Goal: Task Accomplishment & Management: Manage account settings

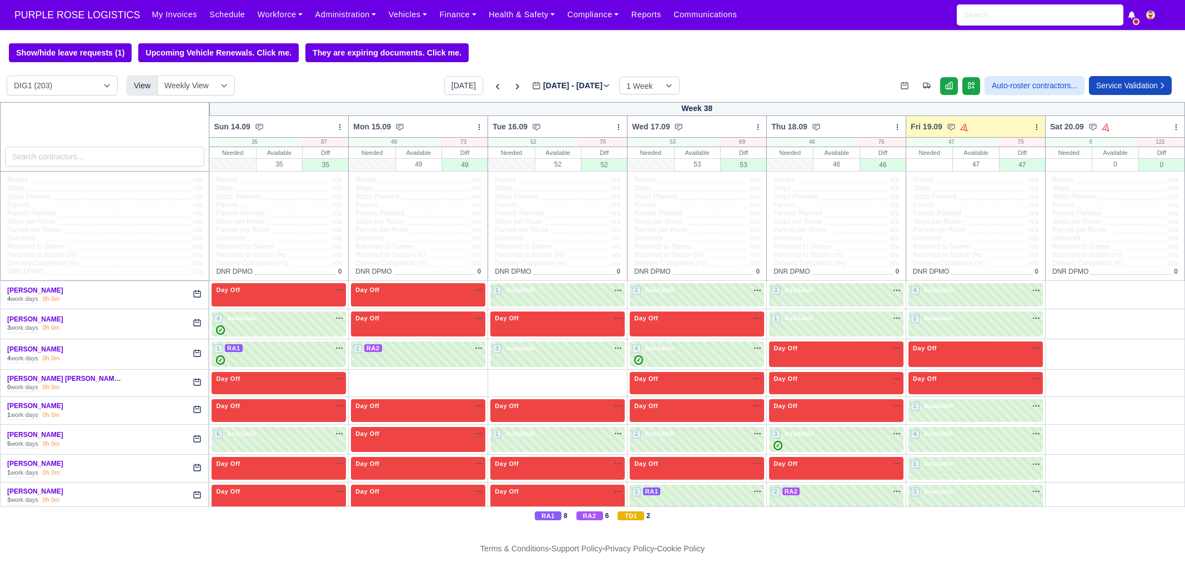
click at [77, 148] on input "search" at bounding box center [105, 157] width 200 height 20
click at [68, 151] on input "search" at bounding box center [105, 157] width 200 height 20
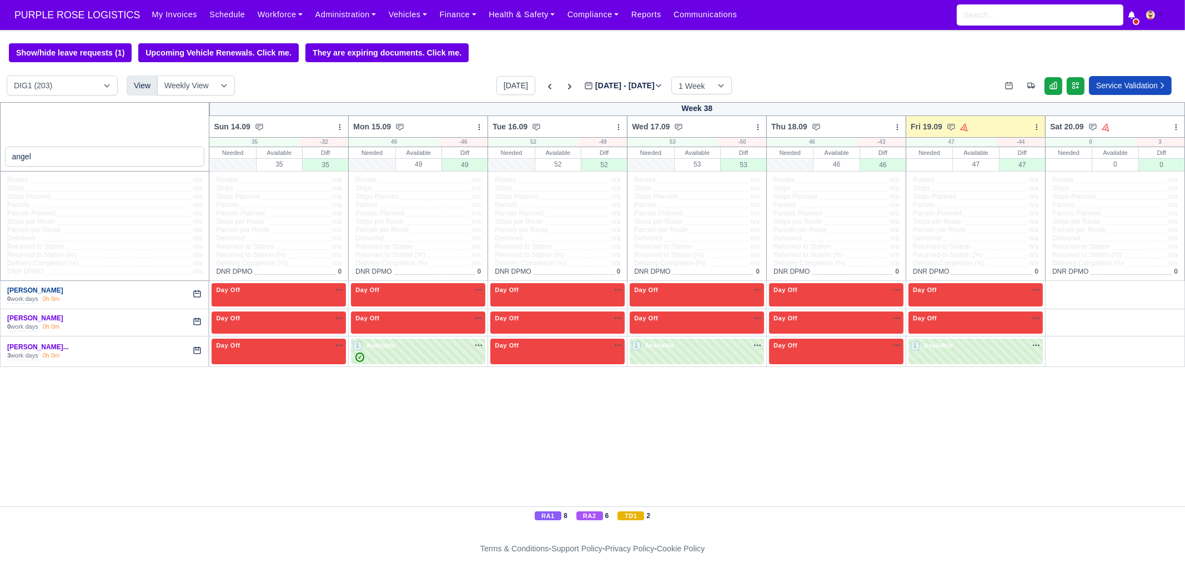
type input "angel"
click at [33, 293] on link "Angel Angelov" at bounding box center [35, 291] width 56 height 8
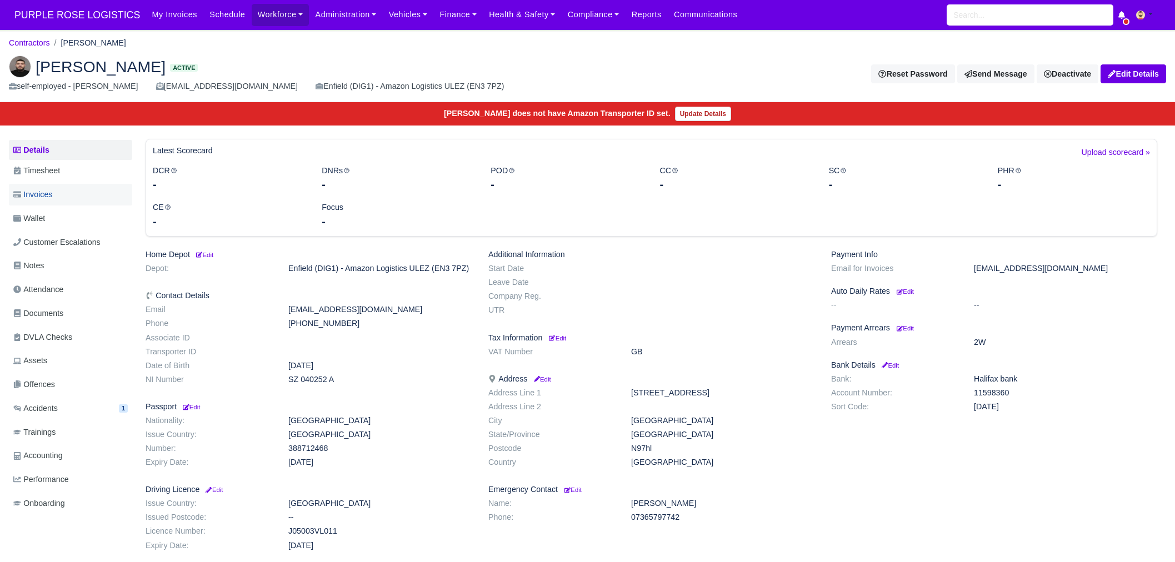
click at [80, 195] on link "Invoices" at bounding box center [70, 195] width 123 height 22
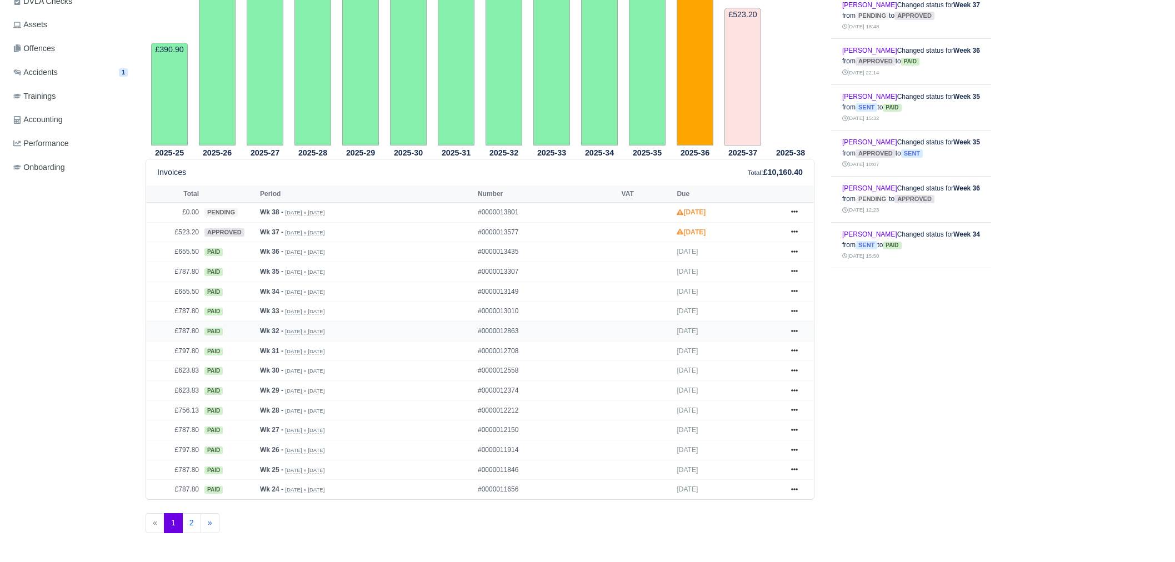
scroll to position [347, 0]
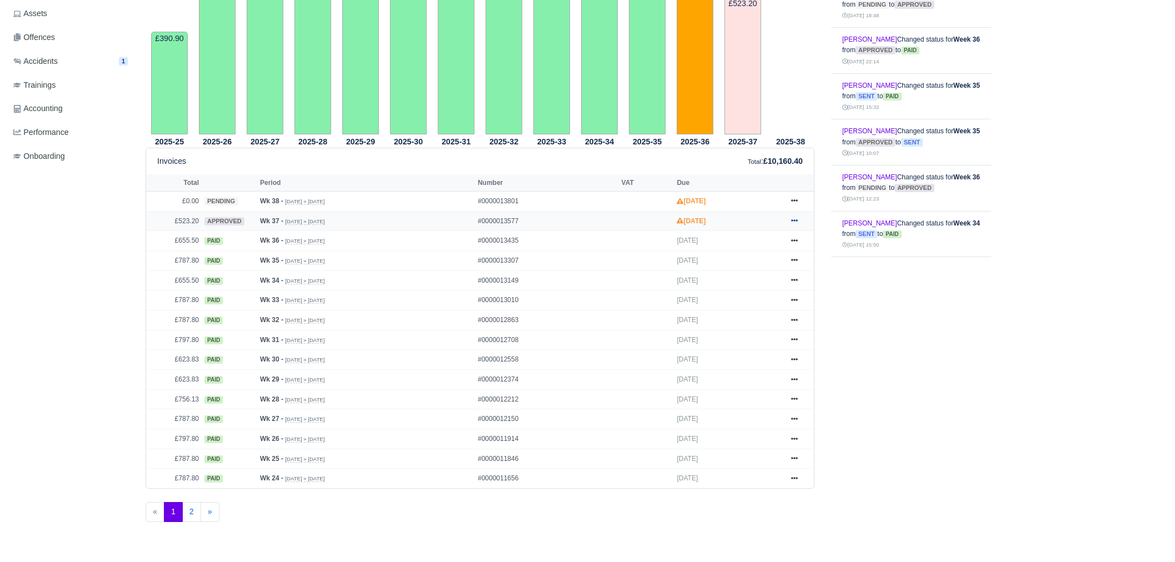
click at [791, 219] on icon at bounding box center [794, 220] width 7 height 7
click at [748, 285] on link "Hold" at bounding box center [752, 288] width 99 height 23
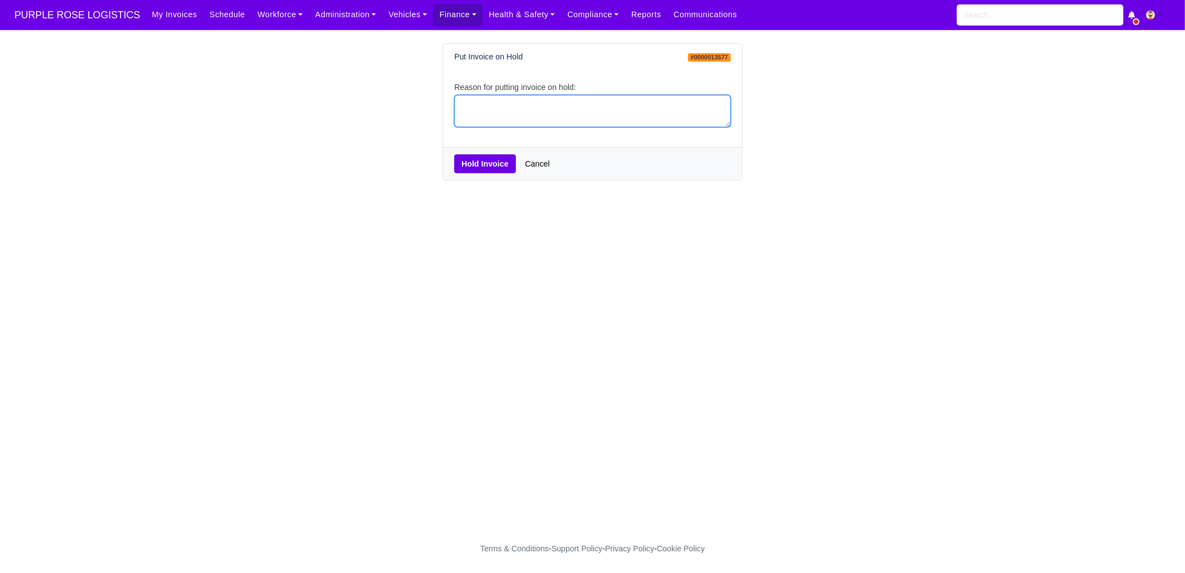
click at [528, 100] on textarea "Reason for putting invoice on hold:" at bounding box center [592, 111] width 277 height 33
type textarea "pcns"
click at [493, 167] on button "Hold Invoice" at bounding box center [485, 163] width 62 height 19
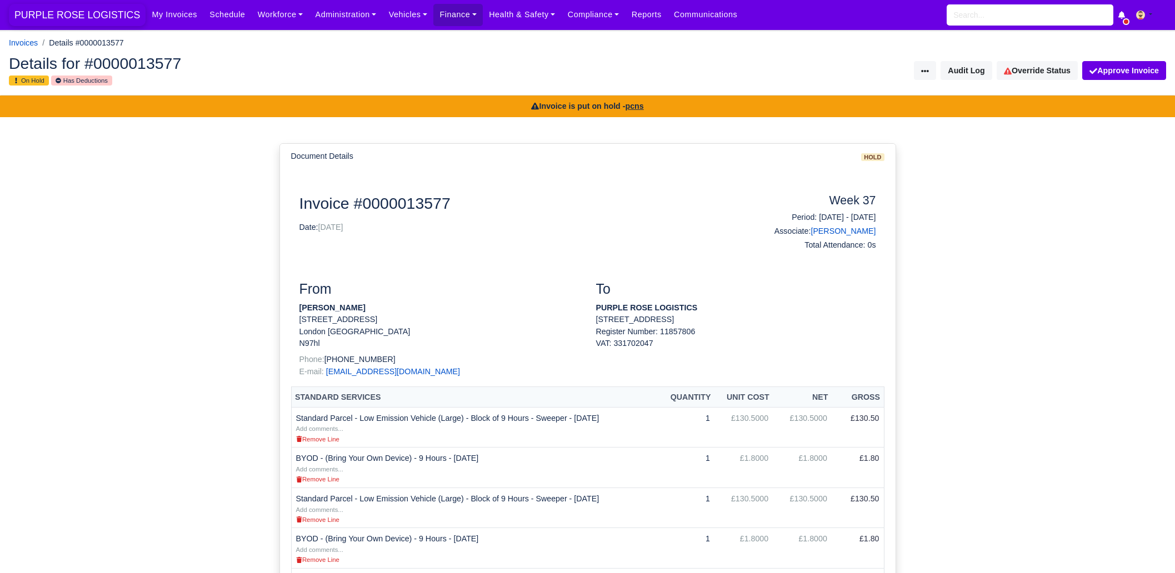
click at [106, 12] on span "PURPLE ROSE LOGISTICS" at bounding box center [77, 15] width 137 height 22
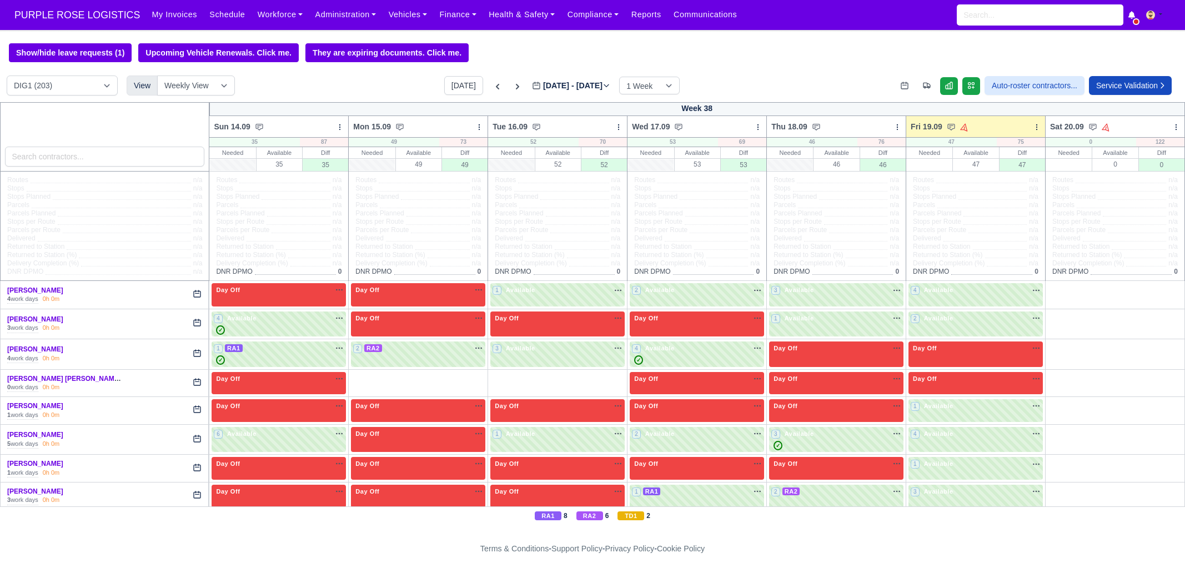
click at [98, 153] on input "search" at bounding box center [105, 157] width 200 height 20
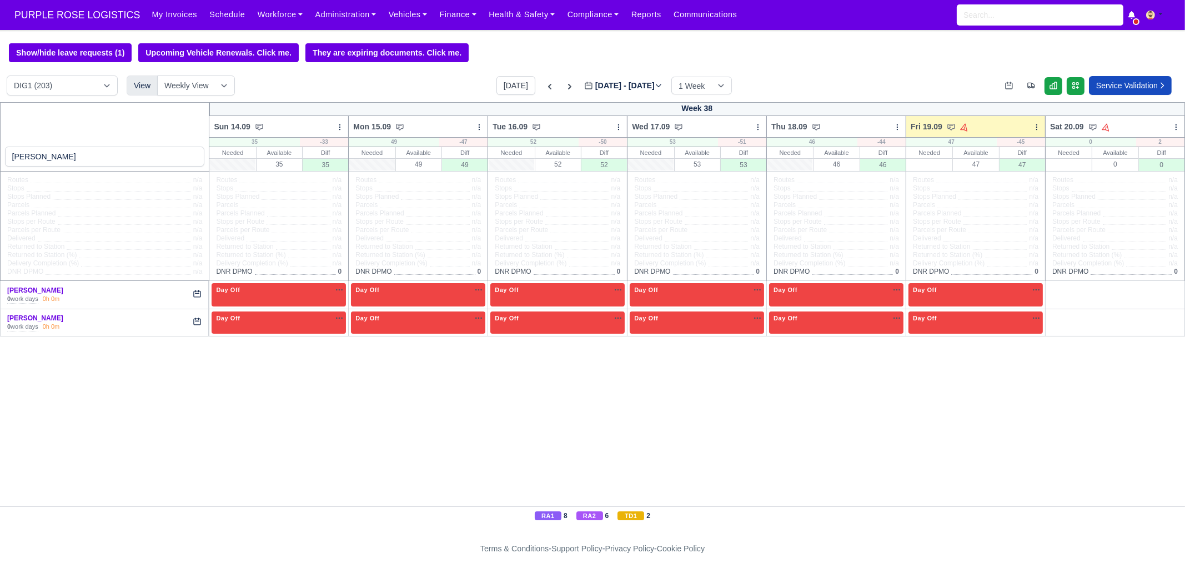
type input "henry"
click at [25, 295] on div "0 work days" at bounding box center [22, 299] width 31 height 9
click at [24, 293] on link "[PERSON_NAME]" at bounding box center [35, 291] width 56 height 8
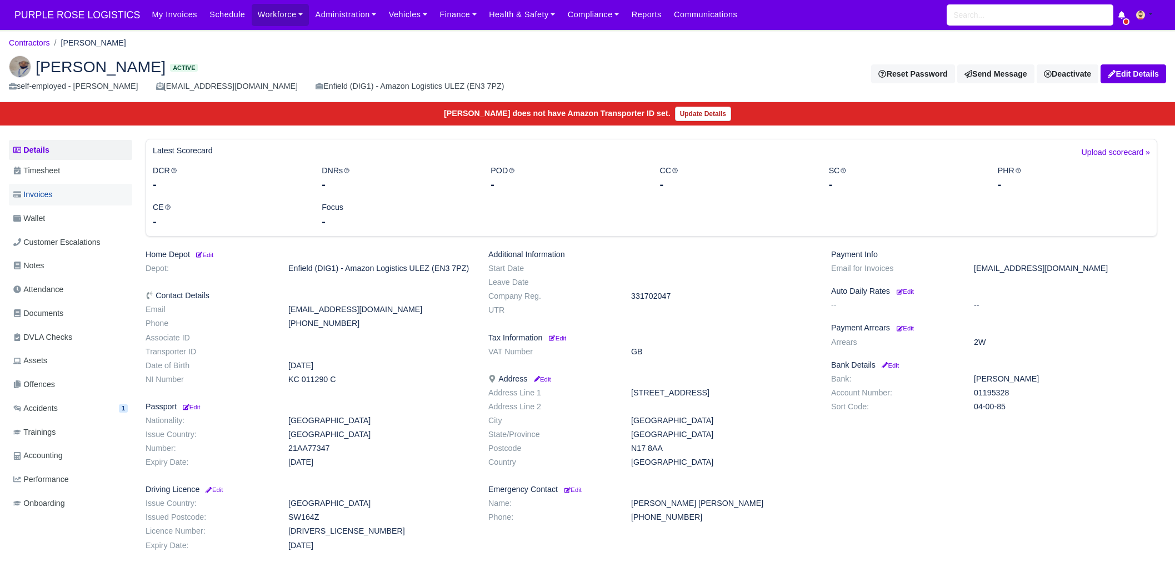
click at [54, 196] on link "Invoices" at bounding box center [70, 195] width 123 height 22
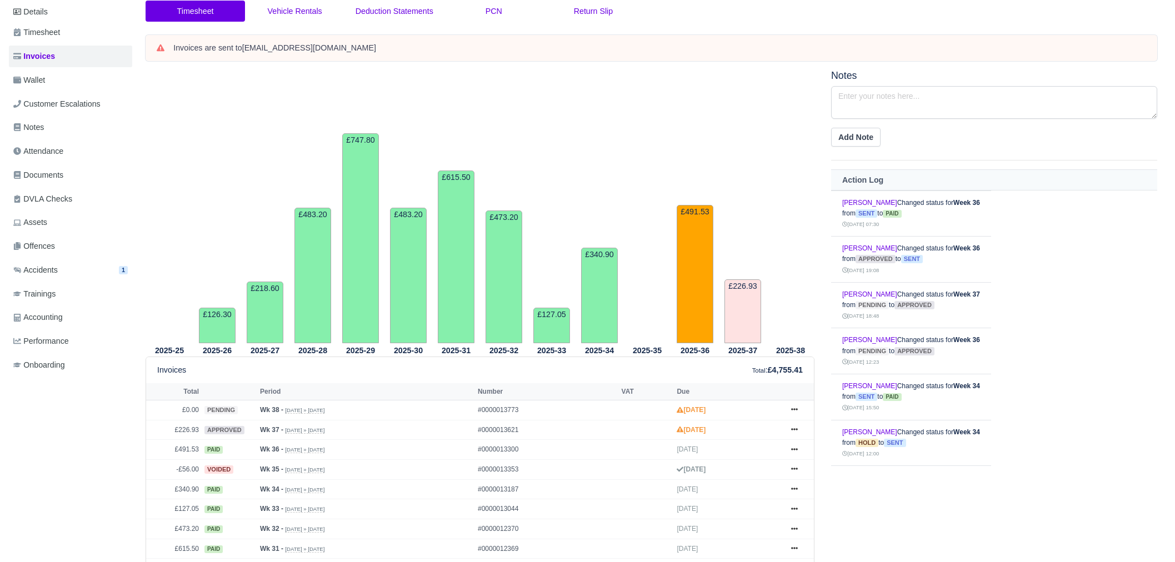
scroll to position [138, 0]
click at [786, 423] on link at bounding box center [794, 430] width 17 height 14
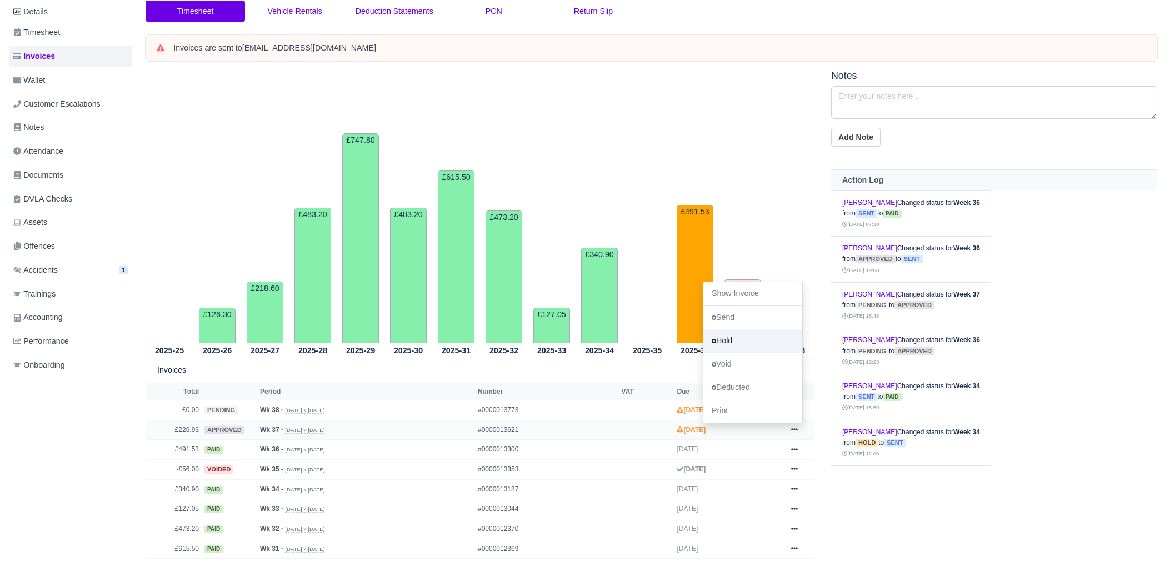
click at [739, 338] on link "Hold" at bounding box center [752, 340] width 99 height 23
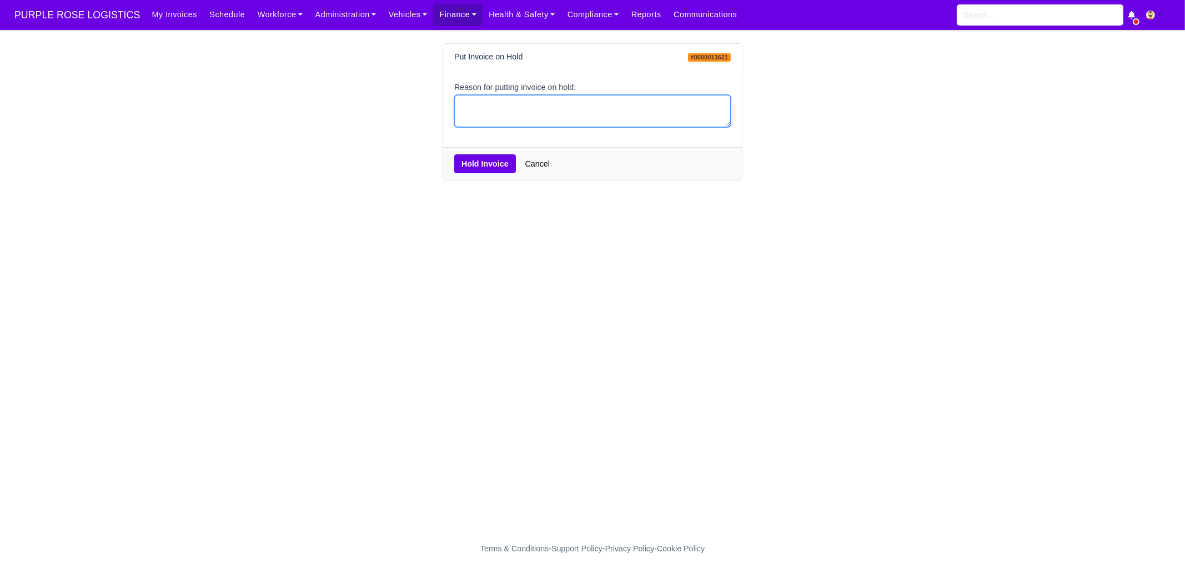
click at [528, 119] on textarea "Reason for putting invoice on hold:" at bounding box center [592, 111] width 277 height 33
type textarea "pcns"
click at [468, 156] on button "Hold Invoice" at bounding box center [485, 163] width 62 height 19
